Goal: Information Seeking & Learning: Learn about a topic

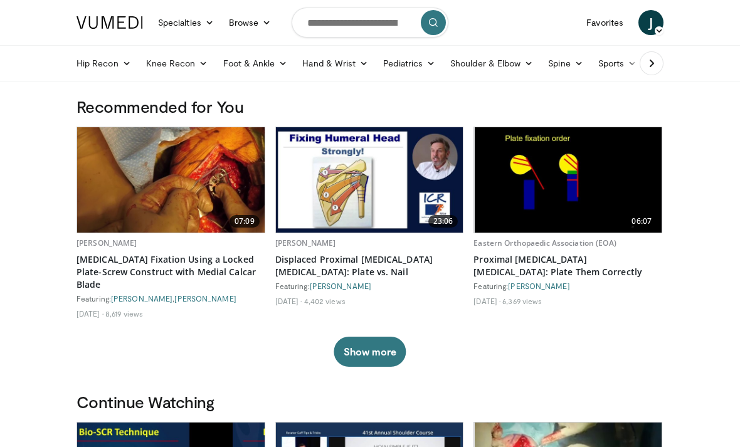
click at [609, 29] on link "Favorites" at bounding box center [605, 22] width 52 height 25
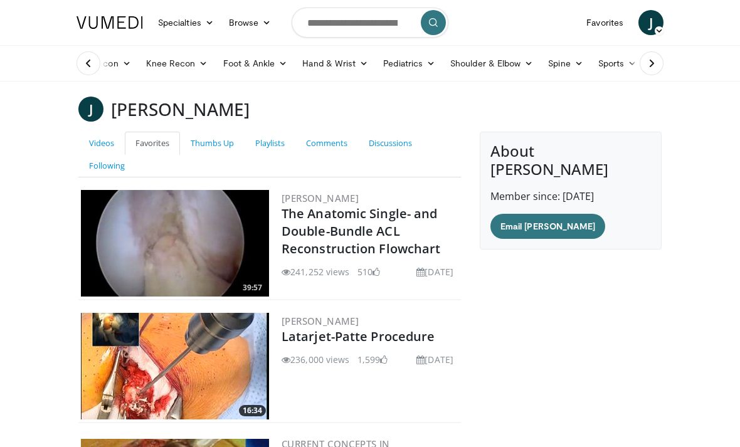
click at [104, 146] on link "Videos" at bounding box center [101, 143] width 46 height 23
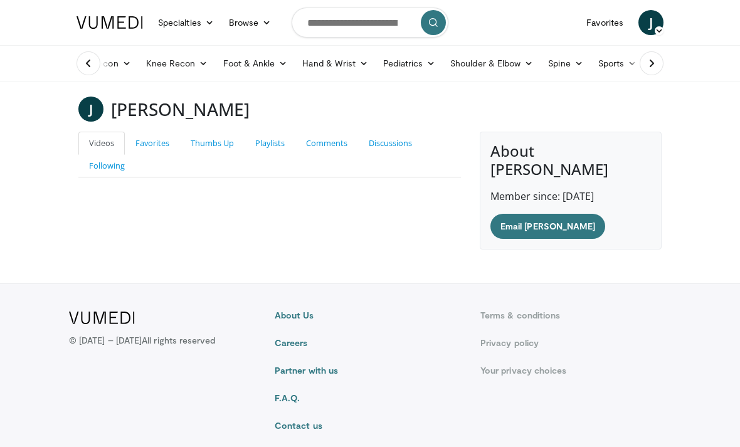
click at [159, 149] on link "Favorites" at bounding box center [152, 143] width 55 height 23
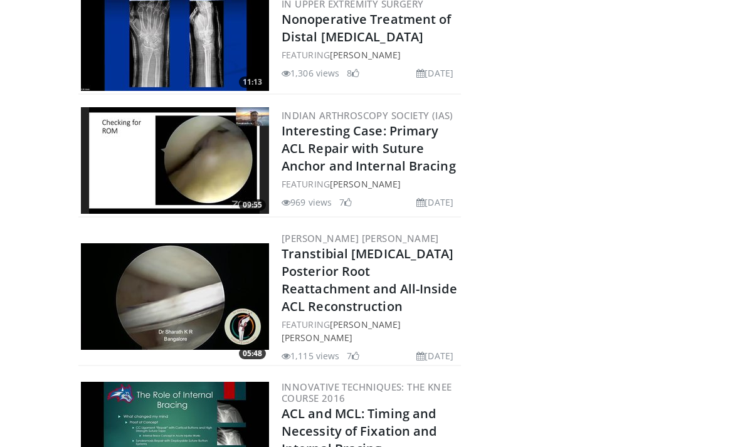
scroll to position [34561, 0]
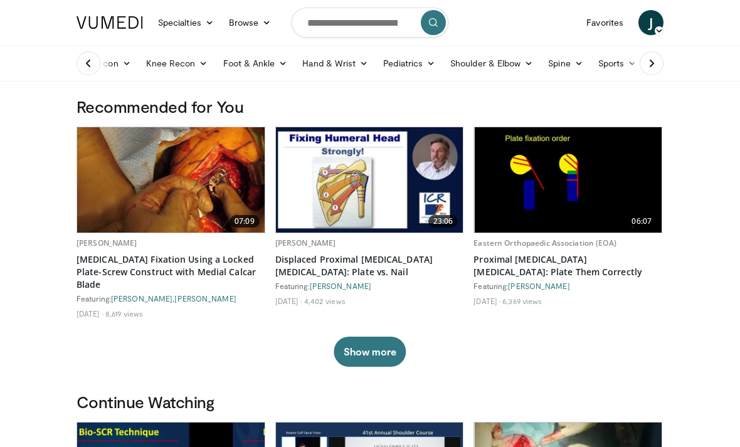
click at [628, 64] on link "Sports" at bounding box center [618, 63] width 54 height 25
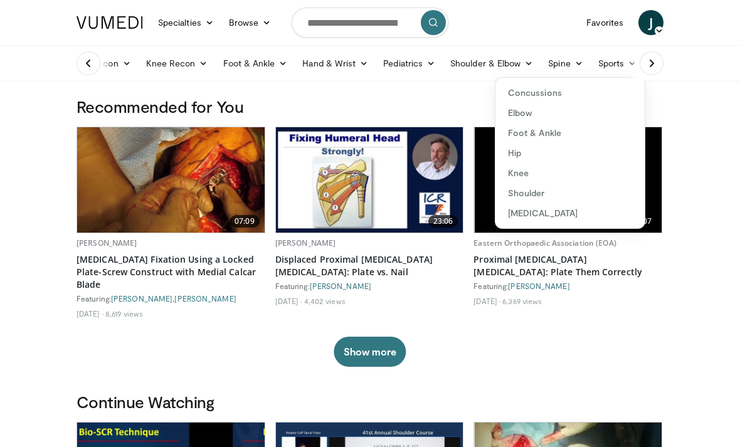
click at [526, 178] on link "Knee" at bounding box center [570, 173] width 149 height 20
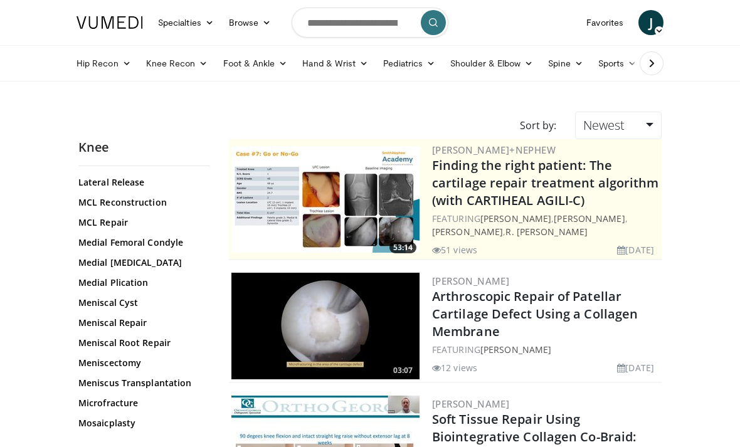
scroll to position [813, 0]
click at [156, 347] on link "Meniscal Root Repair" at bounding box center [141, 344] width 126 height 13
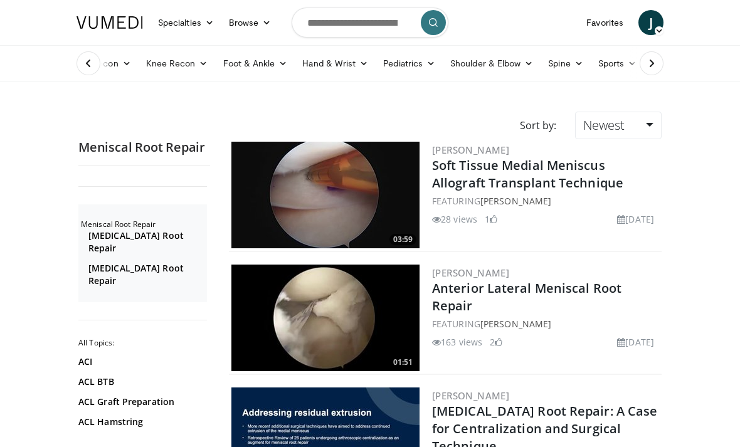
click at [649, 126] on link "Newest" at bounding box center [618, 126] width 87 height 28
click at [630, 158] on link "Relevance" at bounding box center [625, 156] width 99 height 20
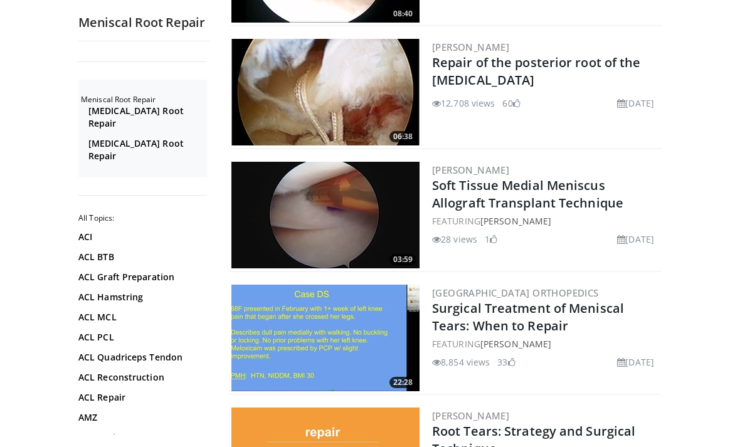
scroll to position [329, 0]
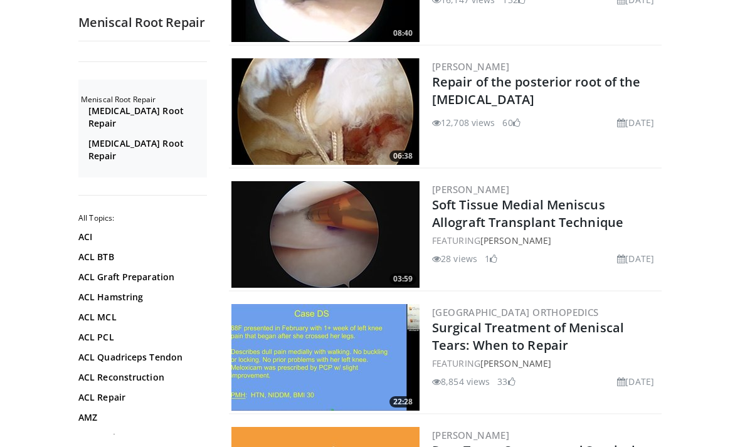
click at [578, 79] on link "Repair of the posterior root of the [MEDICAL_DATA]" at bounding box center [536, 90] width 209 height 35
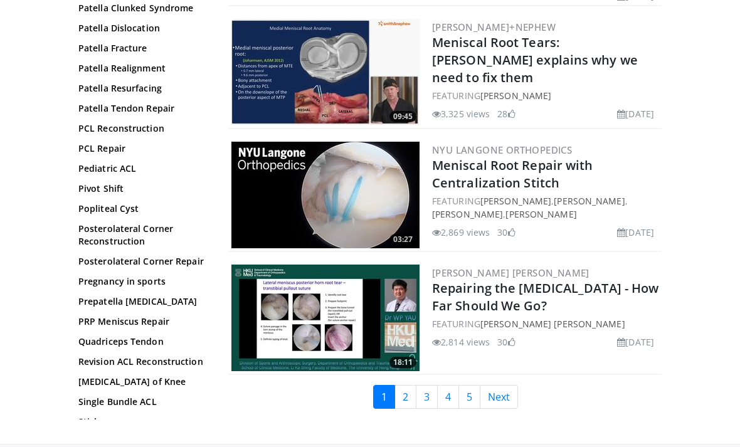
scroll to position [2884, 0]
click at [407, 390] on link "2" at bounding box center [406, 398] width 22 height 24
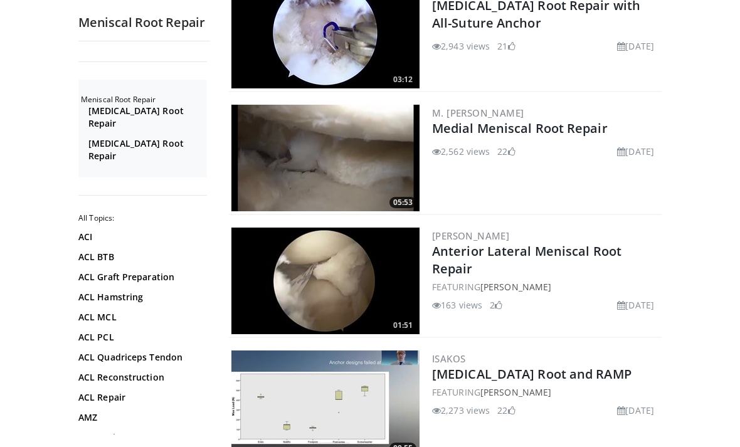
scroll to position [1056, 0]
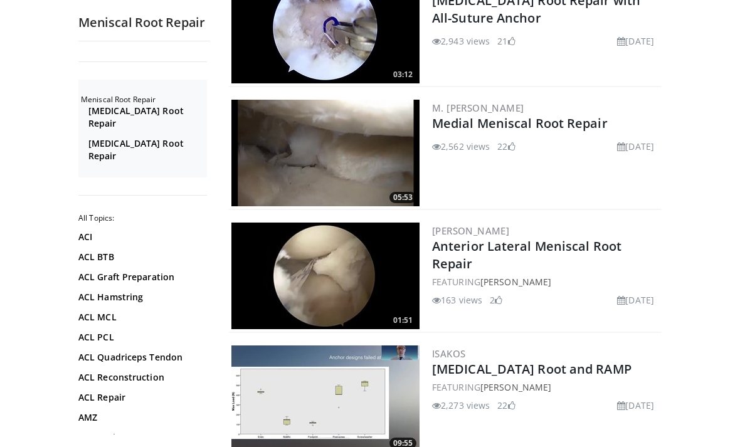
click at [606, 252] on link "Anterior Lateral Meniscal Root Repair" at bounding box center [527, 255] width 190 height 35
click at [599, 238] on link "Anterior Lateral Meniscal Root Repair" at bounding box center [527, 255] width 190 height 35
